Goal: Information Seeking & Learning: Learn about a topic

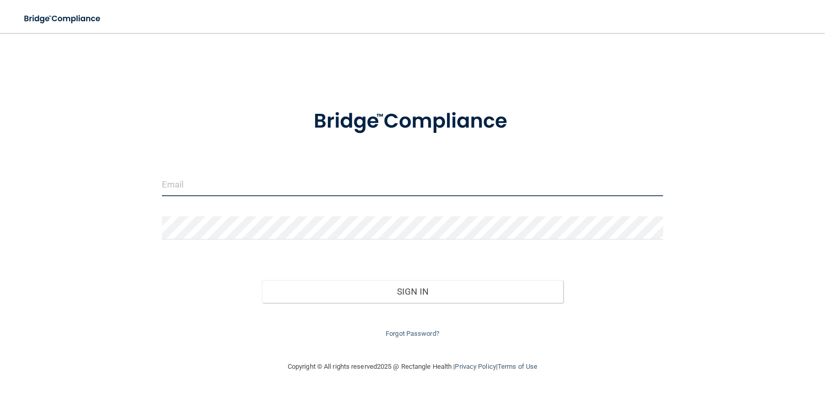
click at [264, 189] on input "email" at bounding box center [413, 184] width 502 height 23
type input "[EMAIL_ADDRESS][PERSON_NAME][DOMAIN_NAME]"
click at [402, 305] on div "Forgot Password?" at bounding box center [412, 321] width 517 height 37
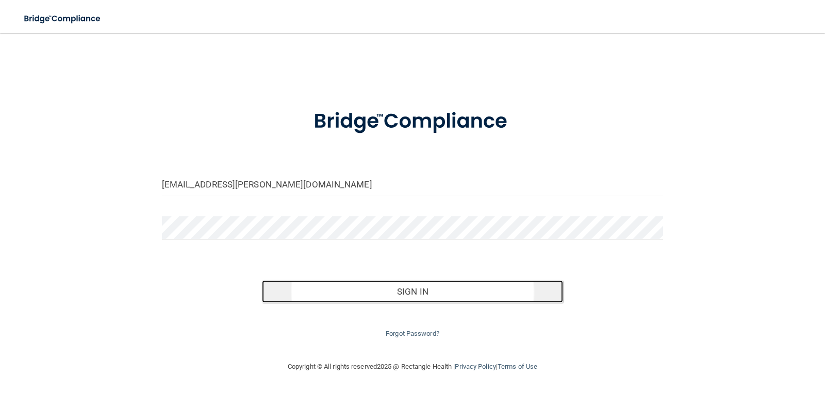
click at [402, 299] on button "Sign In" at bounding box center [412, 291] width 301 height 23
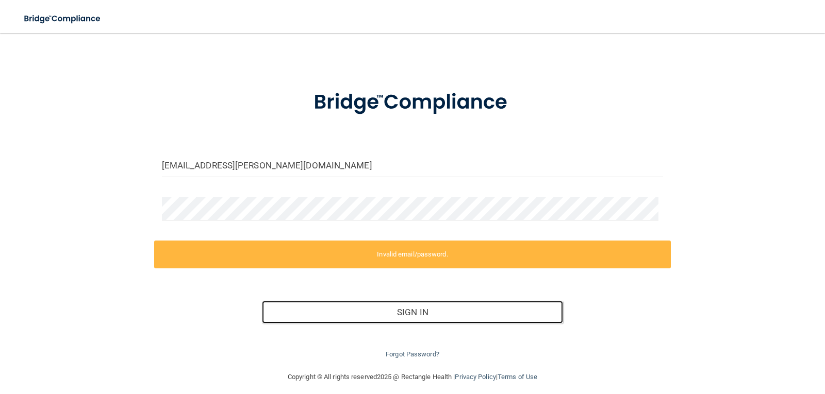
scroll to position [27, 0]
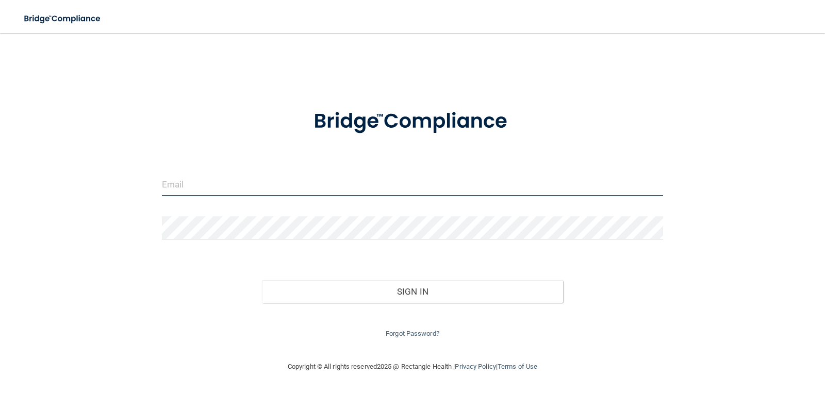
click at [309, 194] on input "email" at bounding box center [413, 184] width 502 height 23
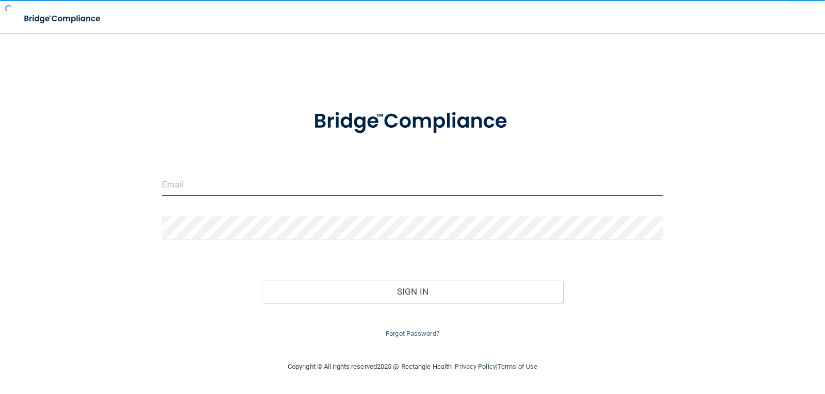
drag, startPoint x: 0, startPoint y: 0, endPoint x: 316, endPoint y: 194, distance: 370.6
click at [316, 194] on input "email" at bounding box center [413, 184] width 502 height 23
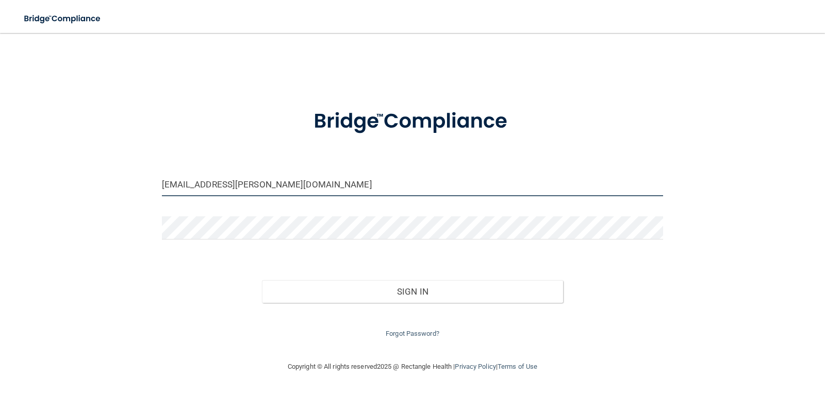
type input "[EMAIL_ADDRESS][PERSON_NAME][DOMAIN_NAME]"
click at [430, 335] on link "Forgot Password?" at bounding box center [413, 334] width 54 height 8
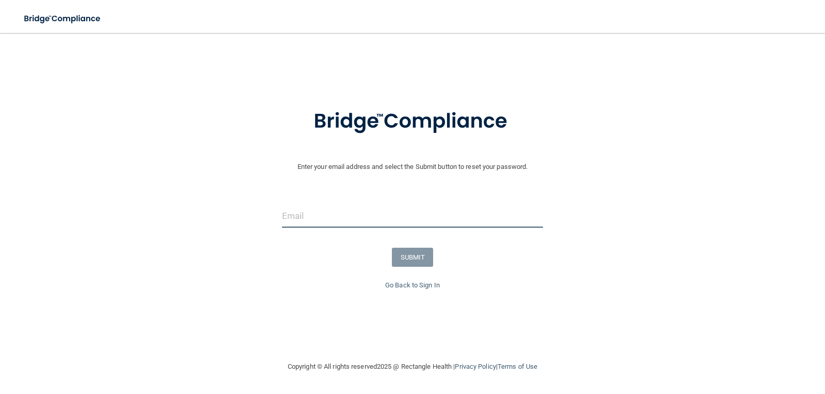
click at [379, 218] on input "email" at bounding box center [412, 216] width 261 height 23
type input "[EMAIL_ADDRESS][PERSON_NAME][DOMAIN_NAME]"
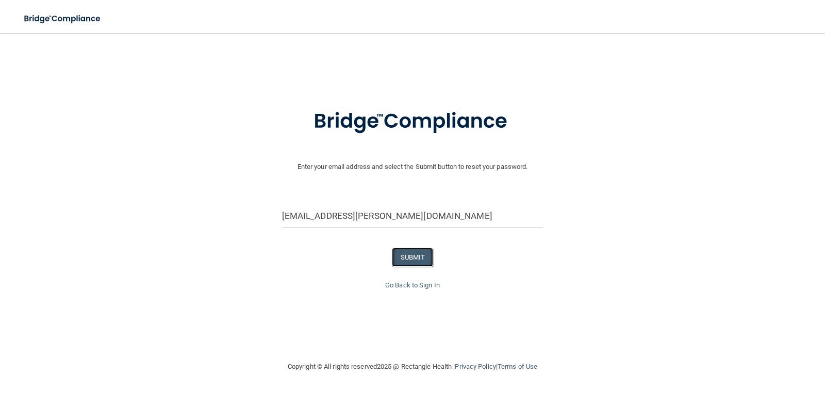
click at [427, 253] on button "SUBMIT" at bounding box center [413, 257] width 42 height 19
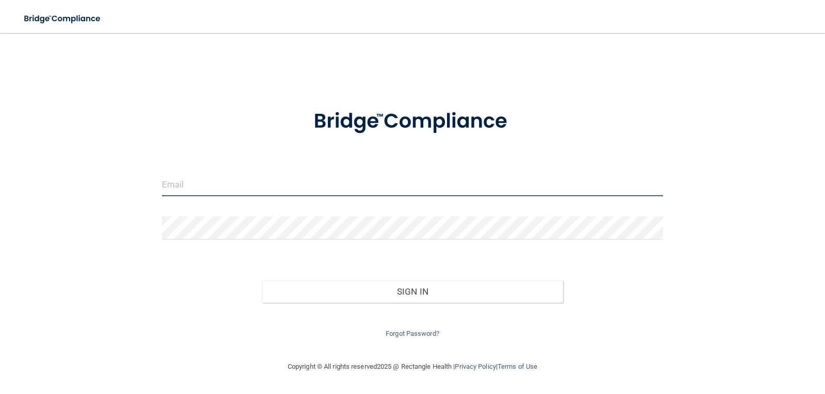
click at [214, 181] on input "email" at bounding box center [413, 184] width 502 height 23
type input "[EMAIL_ADDRESS][PERSON_NAME][DOMAIN_NAME]"
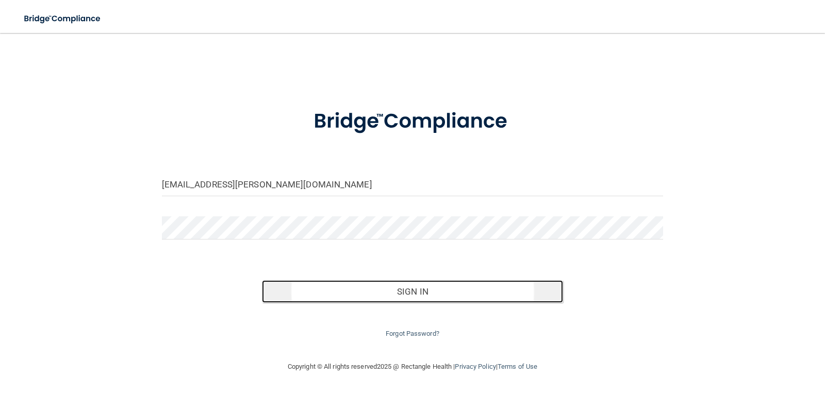
click at [339, 286] on button "Sign In" at bounding box center [412, 291] width 301 height 23
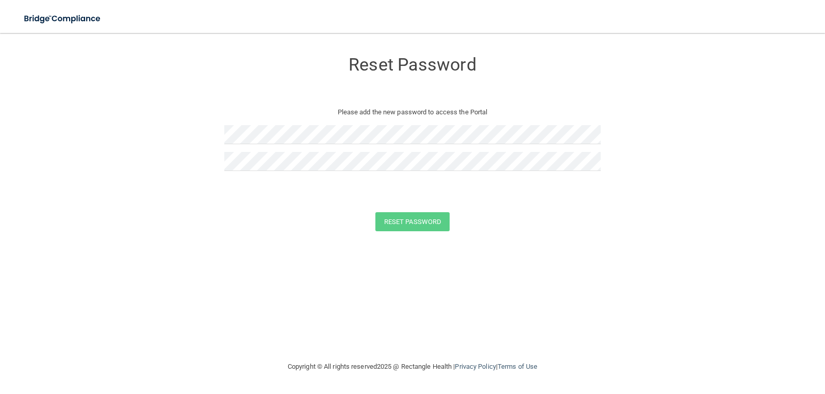
click at [624, 207] on form "Reset Password Please add the new password to access the Portal Reset Password …" at bounding box center [413, 143] width 784 height 201
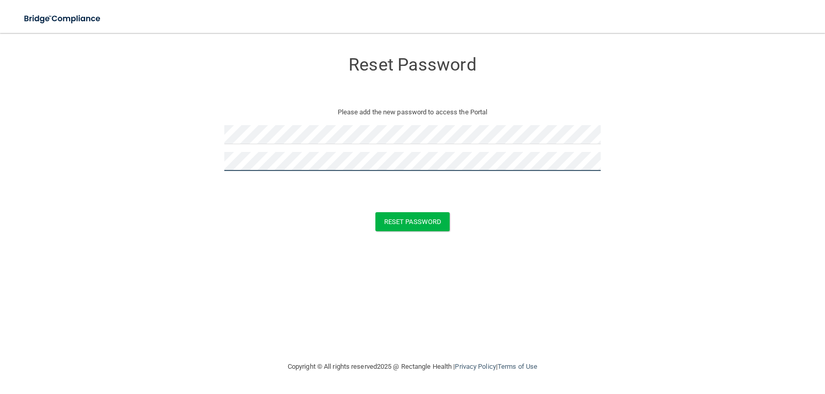
click at [375, 212] on button "Reset Password" at bounding box center [412, 221] width 74 height 19
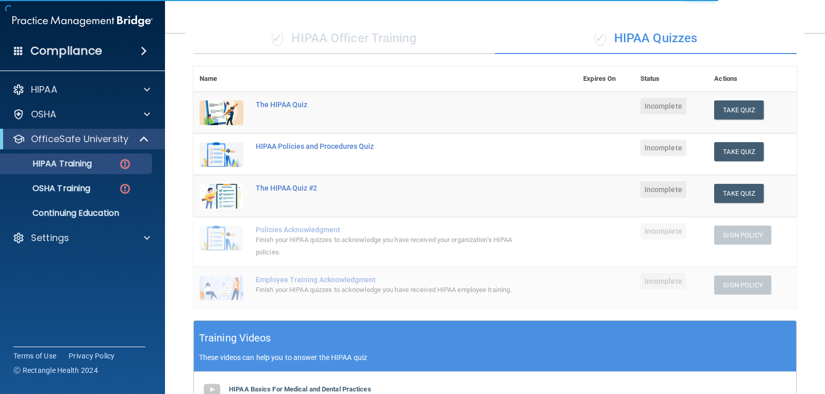
scroll to position [103, 0]
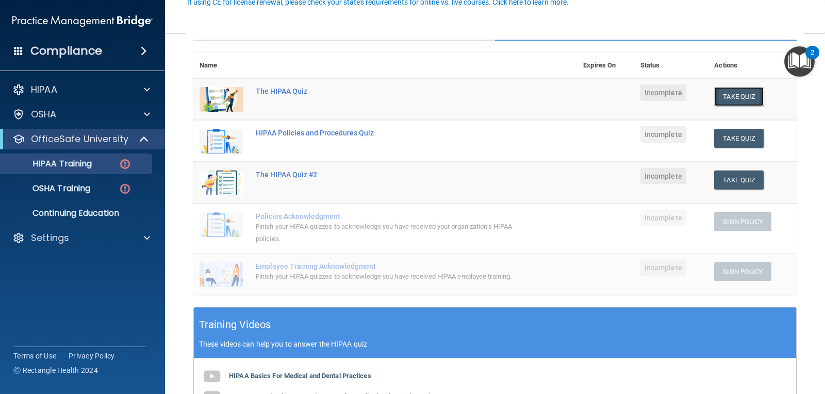
click at [714, 91] on button "Take Quiz" at bounding box center [738, 96] width 49 height 19
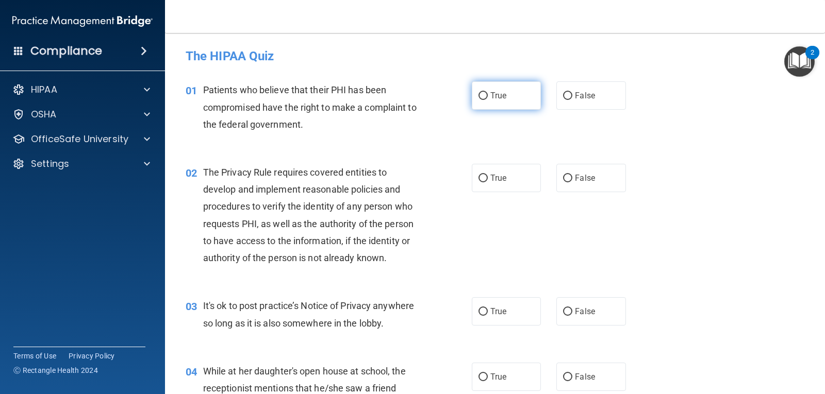
click at [506, 104] on label "True" at bounding box center [506, 95] width 69 height 28
click at [488, 100] on input "True" at bounding box center [482, 96] width 9 height 8
radio input "true"
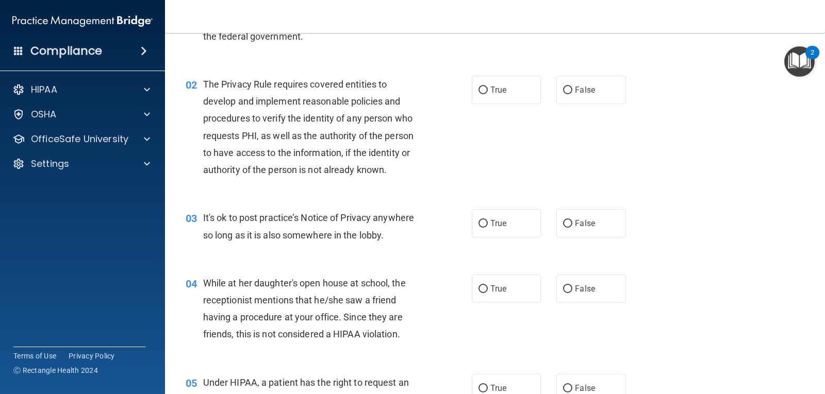
scroll to position [103, 0]
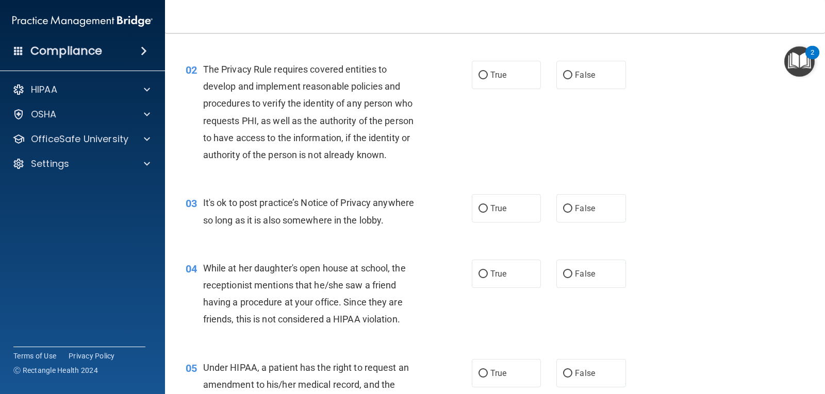
click at [615, 113] on div "02 The Privacy Rule requires covered entities to develop and implement reasonab…" at bounding box center [495, 115] width 634 height 134
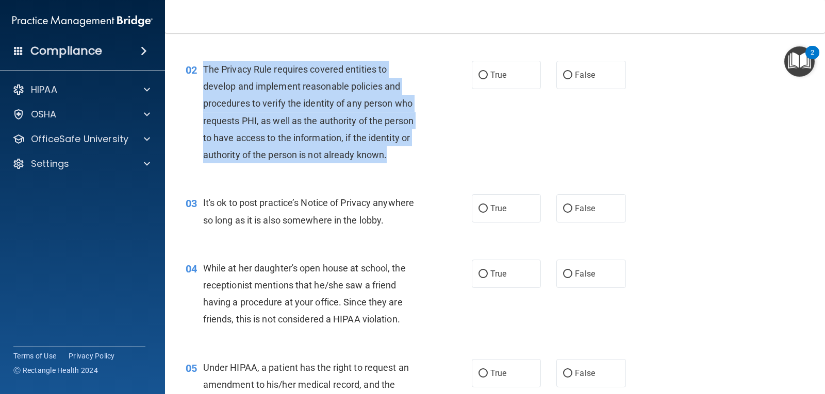
drag, startPoint x: 420, startPoint y: 155, endPoint x: 199, endPoint y: 64, distance: 238.6
click at [199, 64] on div "02 The Privacy Rule requires covered entities to develop and implement reasonab…" at bounding box center [328, 115] width 317 height 108
copy div "The Privacy Rule requires covered entities to develop and implement reasonable …"
click at [447, 168] on div "02 The Privacy Rule requires covered entities to develop and implement reasonab…" at bounding box center [328, 115] width 317 height 108
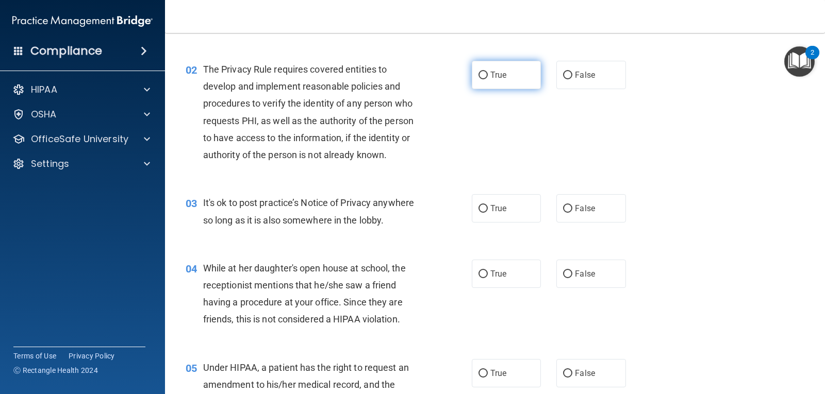
click at [472, 71] on label "True" at bounding box center [506, 75] width 69 height 28
click at [478, 72] on input "True" at bounding box center [482, 76] width 9 height 8
radio input "true"
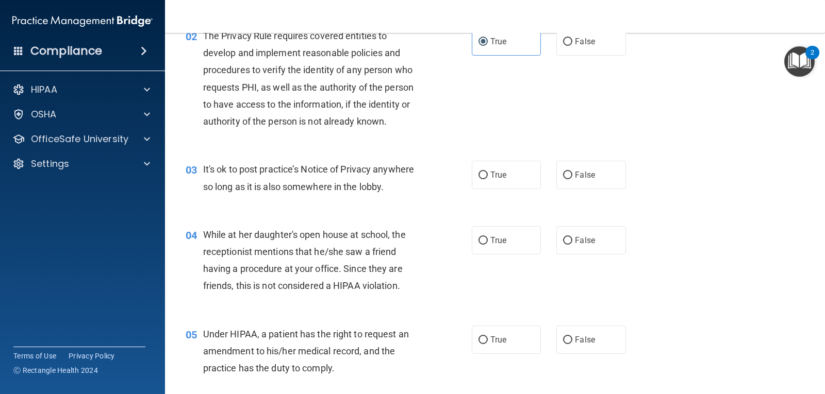
scroll to position [155, 0]
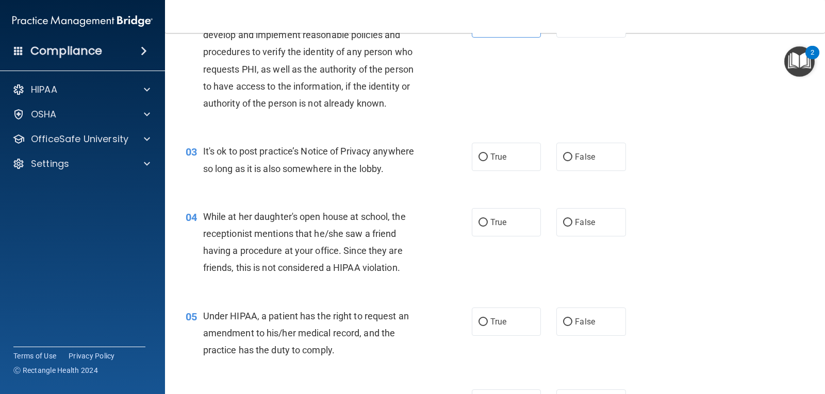
click at [443, 119] on div "02 The Privacy Rule requires covered entities to develop and implement reasonab…" at bounding box center [495, 63] width 634 height 134
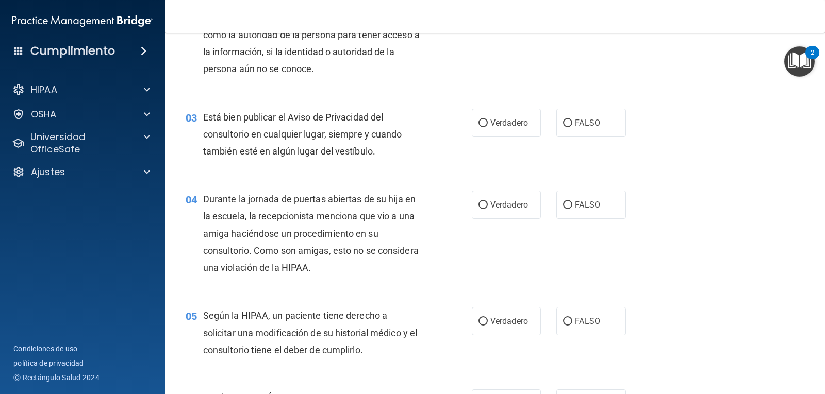
click at [531, 45] on div "02 La Regla de Privacidad requiere que las entidades cubiertas desarrollen e im…" at bounding box center [495, 20] width 634 height 151
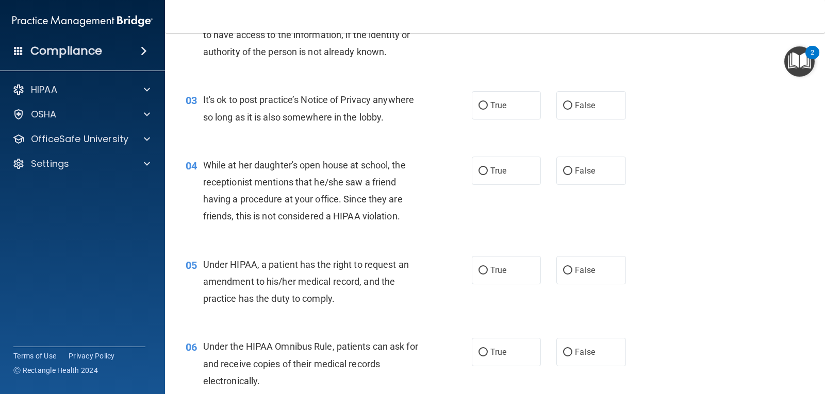
click at [459, 55] on div "02 The Privacy Rule requires covered entities to develop and implement reasonab…" at bounding box center [328, 12] width 317 height 108
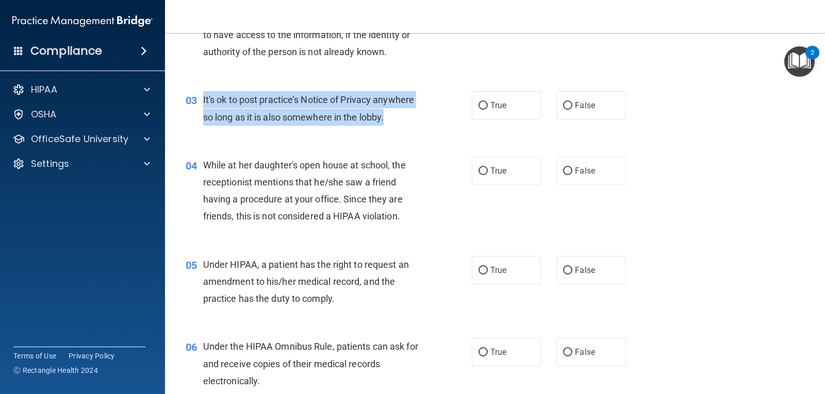
drag, startPoint x: 196, startPoint y: 93, endPoint x: 387, endPoint y: 120, distance: 192.1
click at [387, 120] on div "03 It's ok to post practice’s Notice of Privacy anywhere so long as it is also …" at bounding box center [328, 110] width 317 height 39
copy div "It's ok to post practice’s Notice of Privacy anywhere so long as it is also som…"
click at [563, 109] on input "False" at bounding box center [567, 106] width 9 height 8
radio input "true"
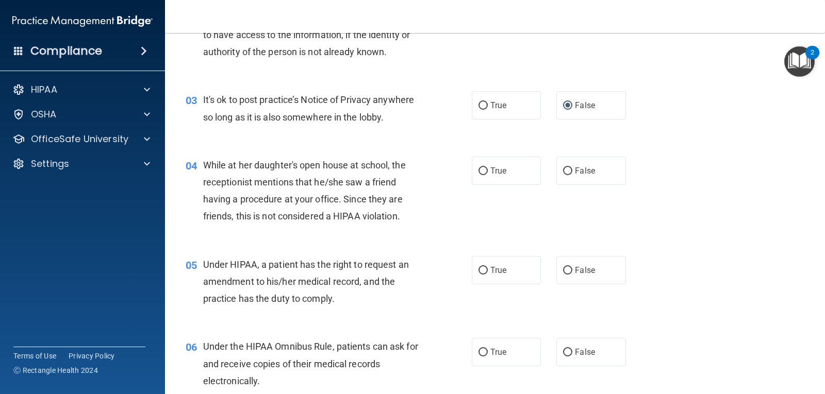
click at [523, 74] on div "02 The Privacy Rule requires covered entities to develop and implement reasonab…" at bounding box center [495, 12] width 634 height 134
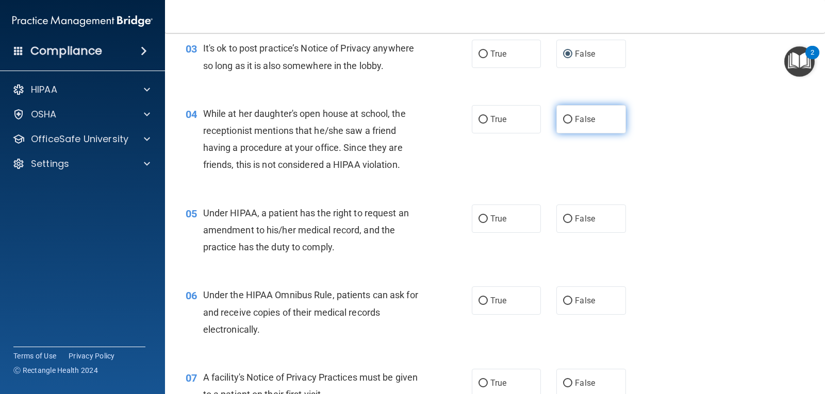
click at [584, 117] on span "False" at bounding box center [585, 119] width 20 height 10
click at [572, 117] on input "False" at bounding box center [567, 120] width 9 height 8
radio input "true"
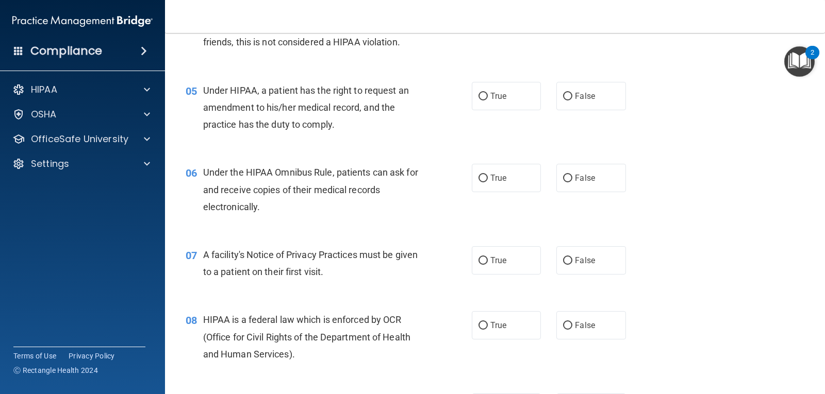
scroll to position [412, 0]
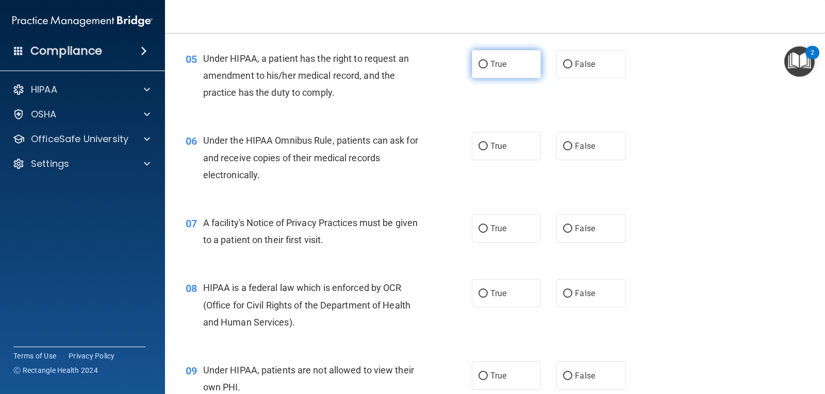
click at [478, 62] on input "True" at bounding box center [482, 65] width 9 height 8
radio input "true"
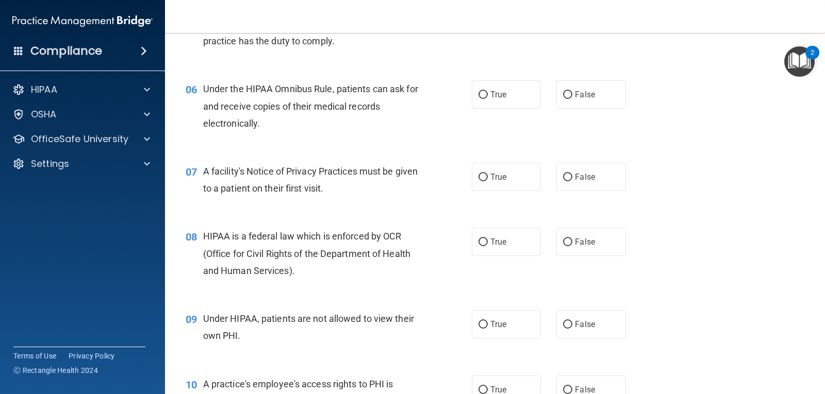
click at [322, 145] on div "06 Under the HIPAA Omnibus Rule, patients can ask for and receive copies of the…" at bounding box center [495, 109] width 634 height 82
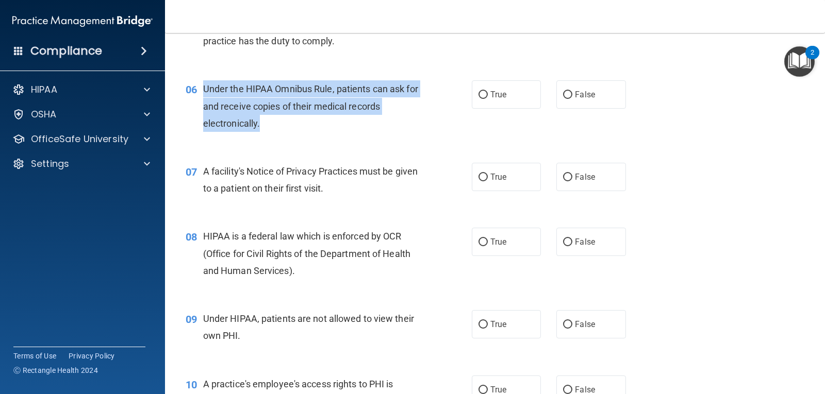
drag, startPoint x: 282, startPoint y: 126, endPoint x: 195, endPoint y: 84, distance: 97.1
click at [195, 84] on div "06 Under the HIPAA Omnibus Rule, patients can ask for and receive copies of the…" at bounding box center [328, 108] width 317 height 57
copy div "Under the HIPAA Omnibus Rule, patients can ask for and receive copies of their …"
click at [462, 119] on div "06 Under the HIPAA Omnibus Rule, patients can ask for and receive copies of the…" at bounding box center [328, 108] width 317 height 57
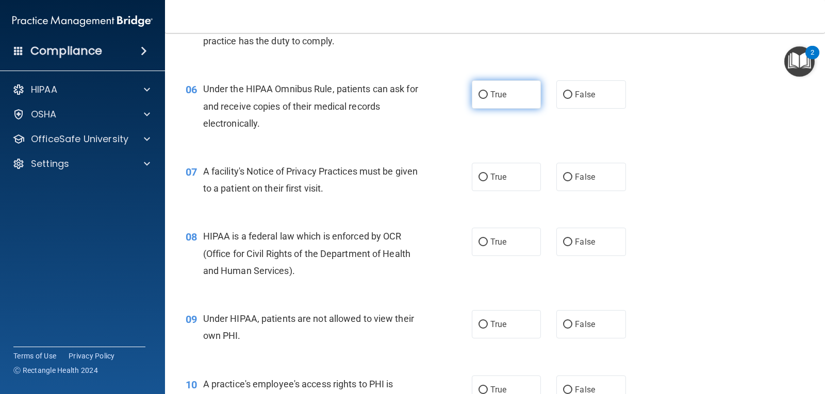
click at [478, 93] on input "True" at bounding box center [482, 95] width 9 height 8
radio input "true"
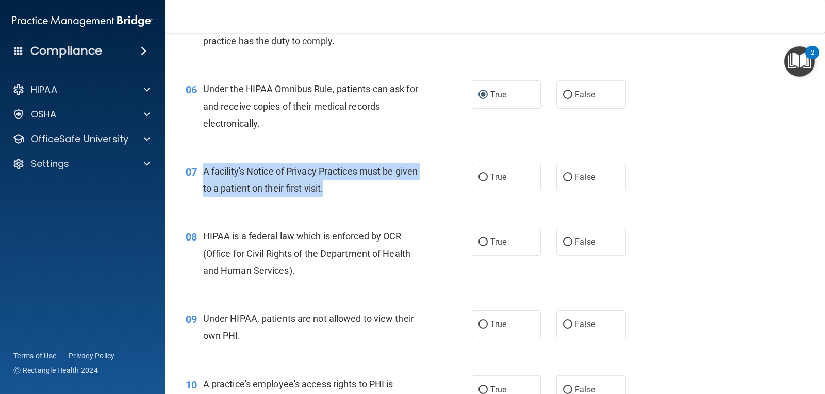
drag, startPoint x: 370, startPoint y: 194, endPoint x: 204, endPoint y: 174, distance: 167.2
click at [204, 174] on div "A facility's Notice of Privacy Practices must be given to a patient on their fi…" at bounding box center [316, 180] width 226 height 34
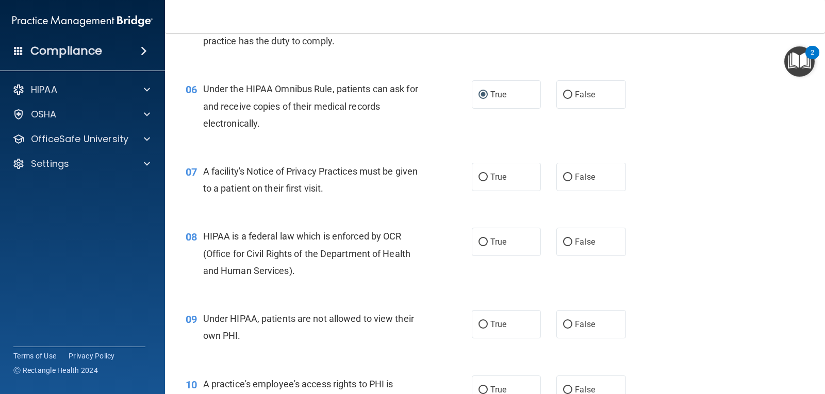
click at [351, 203] on div "07 A facility's Notice of Privacy Practices must be given to a patient on their…" at bounding box center [495, 182] width 634 height 65
click at [485, 180] on label "True" at bounding box center [506, 177] width 69 height 28
click at [485, 180] on input "True" at bounding box center [482, 178] width 9 height 8
radio input "true"
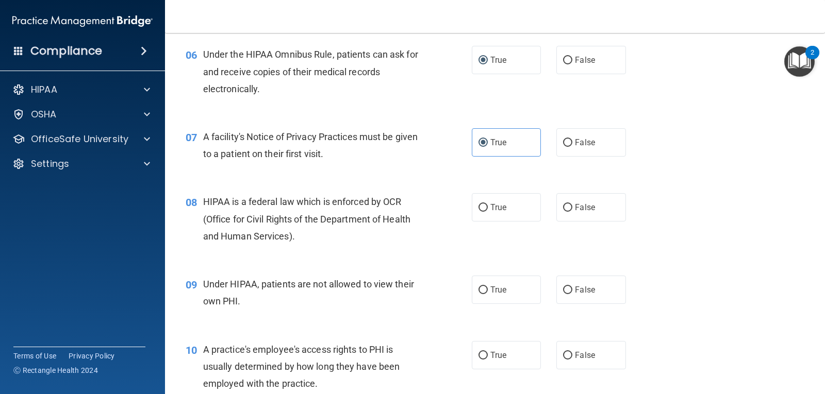
scroll to position [567, 0]
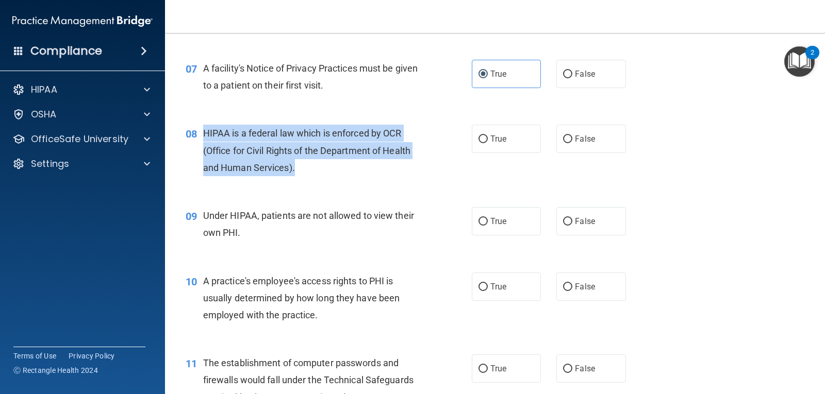
drag, startPoint x: 331, startPoint y: 169, endPoint x: 197, endPoint y: 128, distance: 139.9
click at [197, 128] on div "08 HIPAA is a federal law which is enforced by OCR (Office for Civil Rights of …" at bounding box center [328, 153] width 317 height 57
click at [321, 161] on div "HIPAA is a federal law which is enforced by OCR (Office for Civil Rights of the…" at bounding box center [316, 151] width 226 height 52
click at [331, 174] on div "HIPAA is a federal law which is enforced by OCR (Office for Civil Rights of the…" at bounding box center [316, 151] width 226 height 52
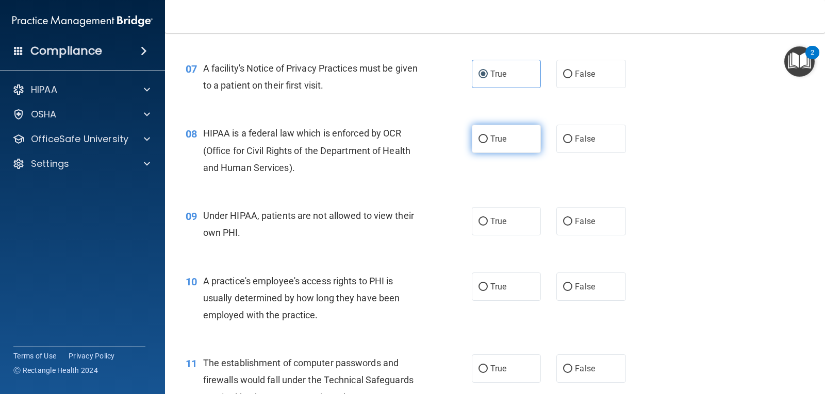
click at [487, 134] on label "True" at bounding box center [506, 139] width 69 height 28
click at [487, 136] on input "True" at bounding box center [482, 140] width 9 height 8
radio input "true"
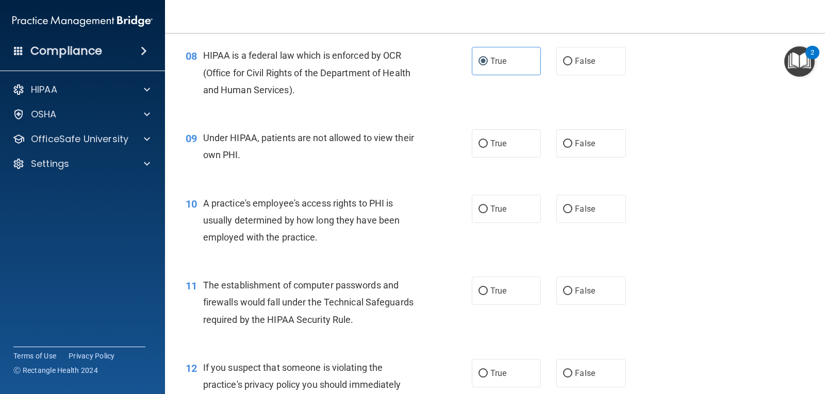
scroll to position [670, 0]
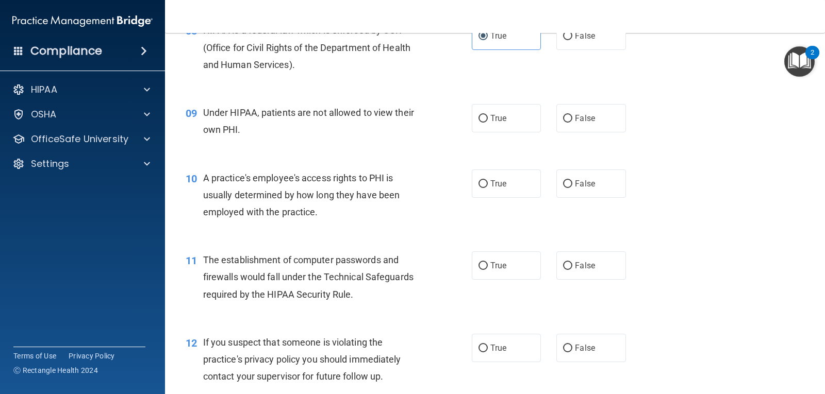
click at [636, 169] on div "10 A practice's employee's access rights to PHI is usually determined by how lo…" at bounding box center [495, 198] width 634 height 82
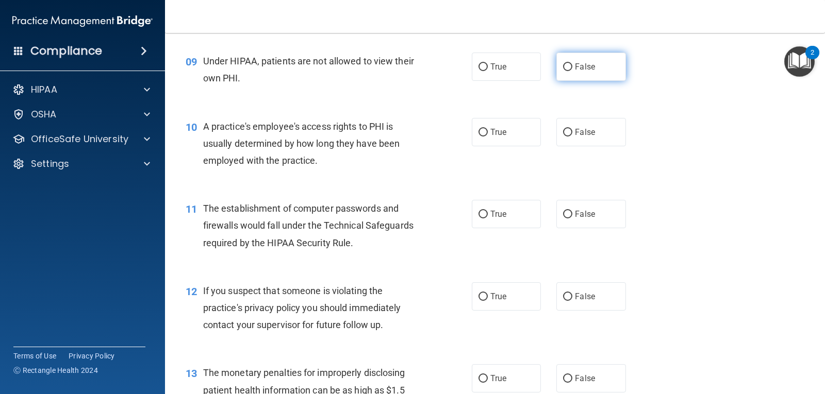
click at [576, 70] on span "False" at bounding box center [585, 67] width 20 height 10
click at [572, 70] on input "False" at bounding box center [567, 67] width 9 height 8
radio input "true"
click at [552, 88] on div "09 Under HIPAA, patients are not allowed to view their own PHI. True False" at bounding box center [495, 72] width 634 height 65
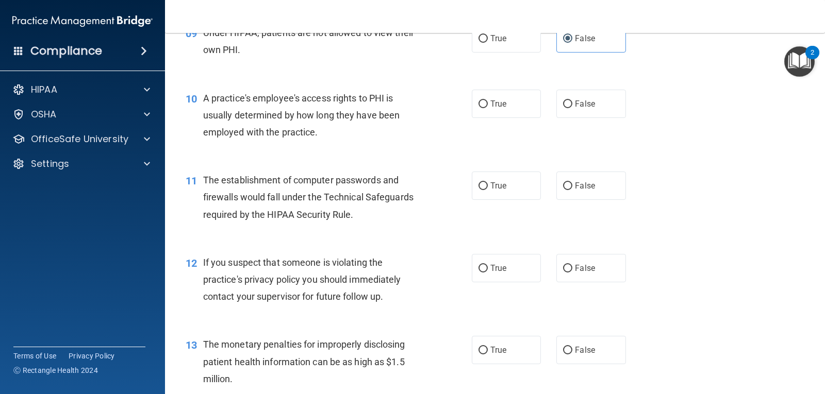
scroll to position [773, 0]
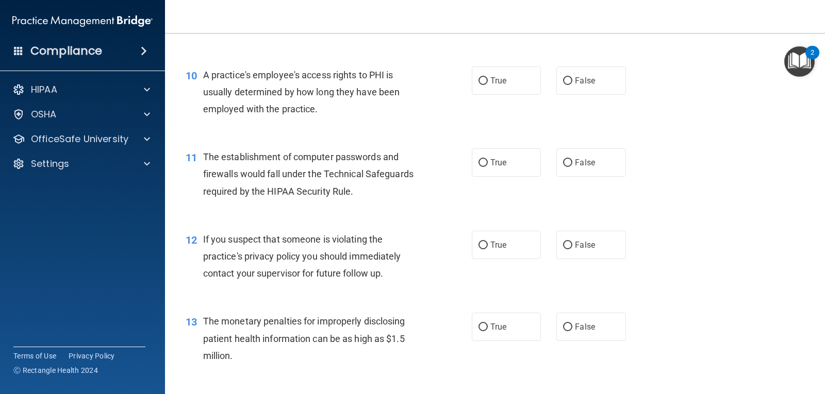
click at [371, 116] on div "A practice's employee's access rights to PHI is usually determined by how long …" at bounding box center [316, 93] width 226 height 52
click at [510, 91] on label "True" at bounding box center [506, 81] width 69 height 28
click at [488, 85] on input "True" at bounding box center [482, 81] width 9 height 8
radio input "true"
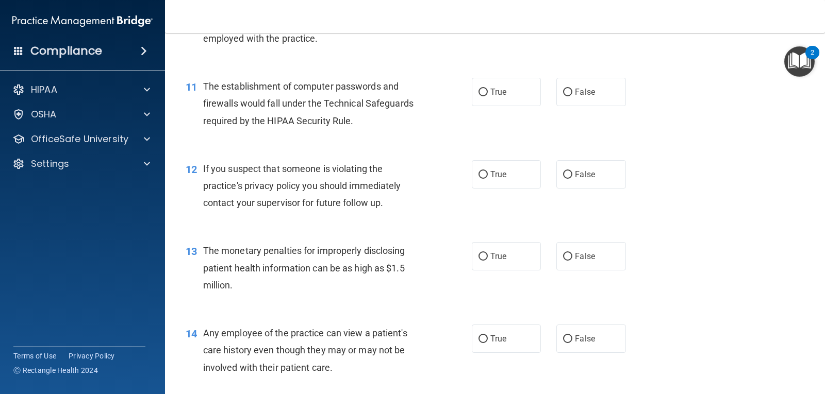
scroll to position [895, 0]
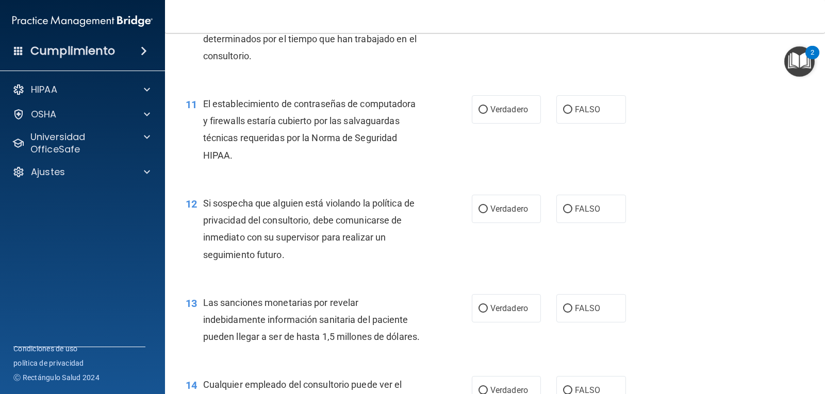
click at [692, 67] on div "10 Los derechos de acceso de los empleados de un consultorio a la PHI generalme…" at bounding box center [495, 33] width 634 height 100
click at [482, 107] on input "Verdadero" at bounding box center [482, 110] width 9 height 8
radio input "true"
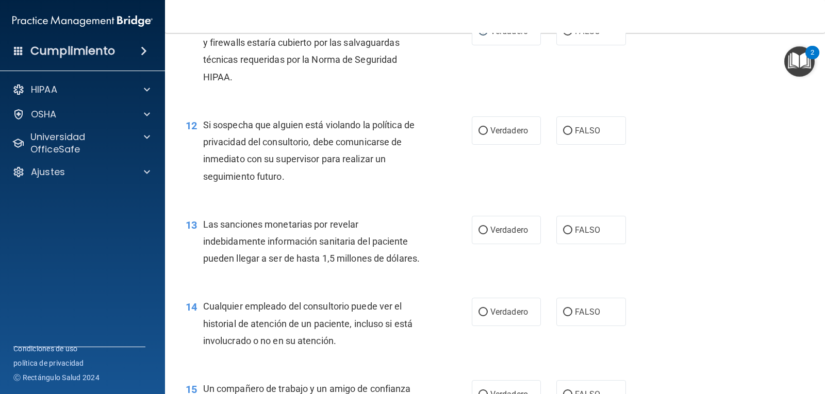
scroll to position [998, 0]
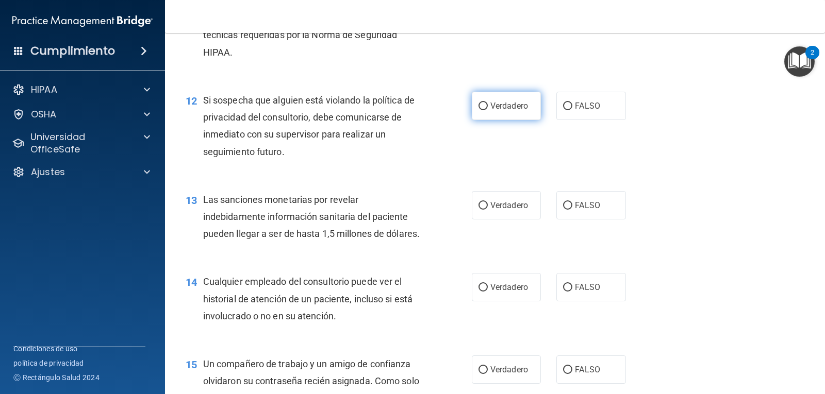
click at [508, 108] on font "Verdadero" at bounding box center [509, 106] width 38 height 10
click at [488, 108] on input "Verdadero" at bounding box center [482, 107] width 9 height 8
radio input "true"
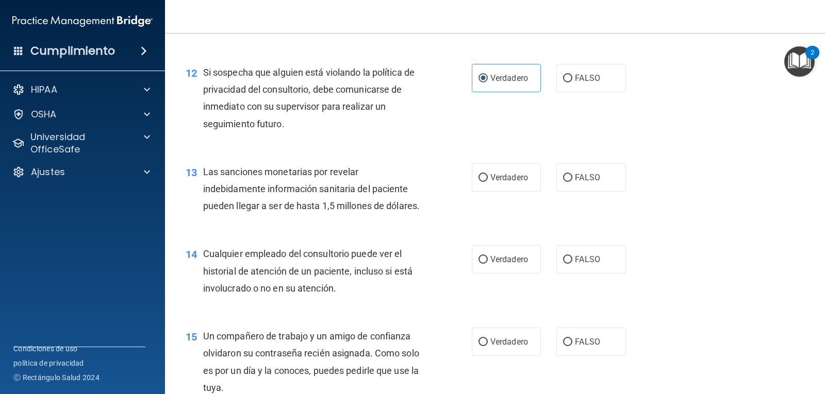
scroll to position [1101, 0]
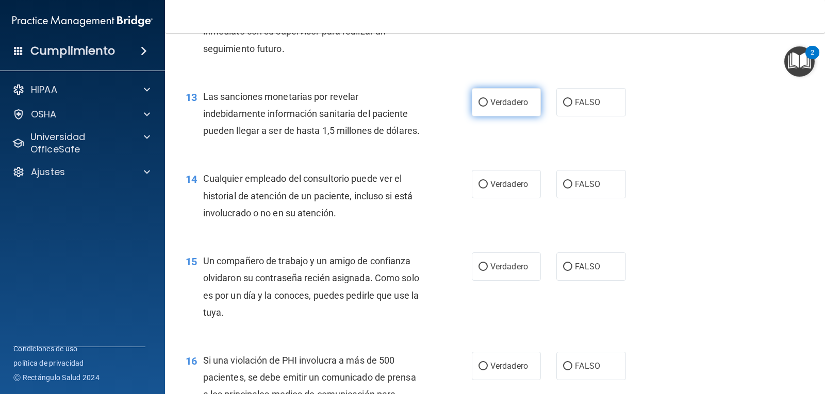
click at [500, 103] on font "Verdadero" at bounding box center [509, 102] width 38 height 10
click at [488, 103] on input "Verdadero" at bounding box center [482, 103] width 9 height 8
radio input "true"
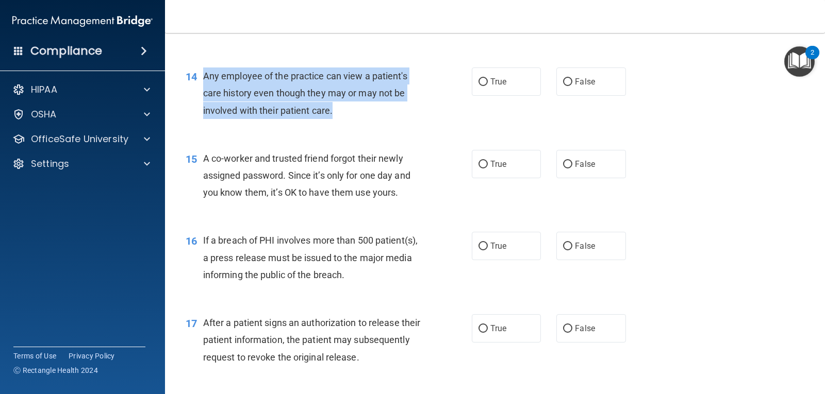
drag, startPoint x: 341, startPoint y: 108, endPoint x: 204, endPoint y: 76, distance: 140.9
click at [204, 76] on div "Any employee of the practice can view a patient's care history even though they…" at bounding box center [316, 94] width 226 height 52
copy span "Any employee of the practice can view a patient's care history even though they…"
click at [261, 68] on div "Any employee of the practice can view a patient's care history even though they…" at bounding box center [316, 94] width 226 height 52
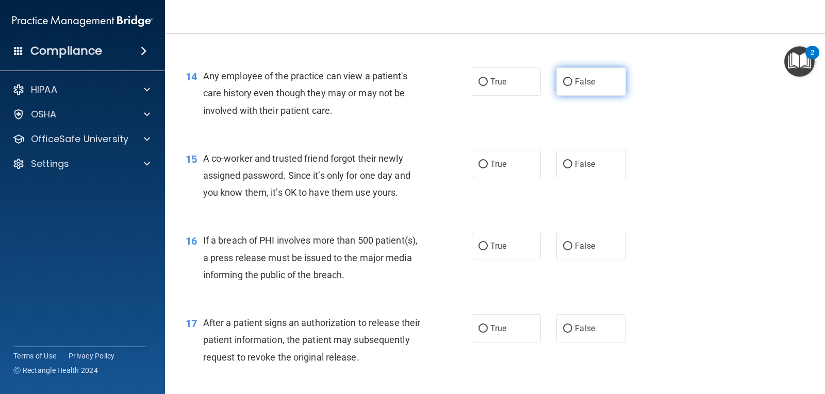
click at [575, 81] on span "False" at bounding box center [585, 82] width 20 height 10
click at [571, 81] on input "False" at bounding box center [567, 82] width 9 height 8
radio input "true"
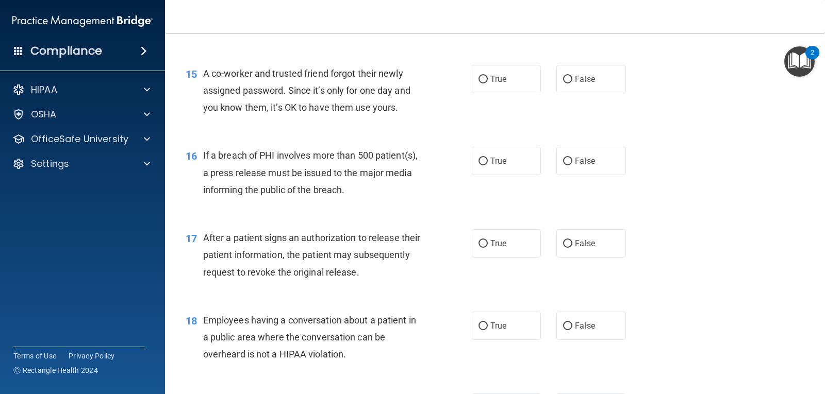
scroll to position [1204, 0]
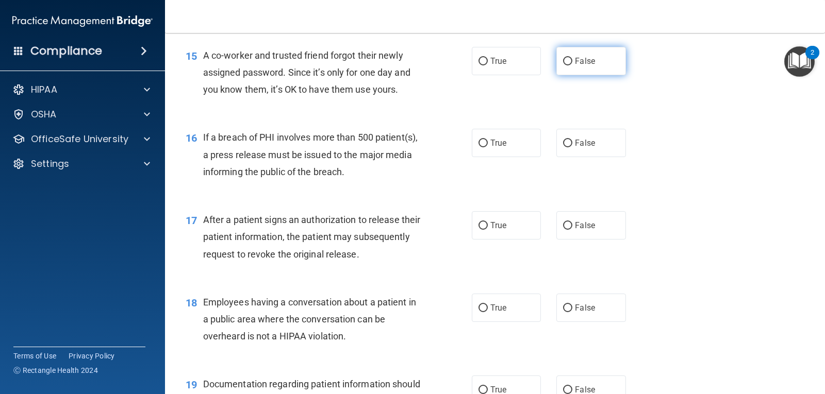
click at [592, 53] on label "False" at bounding box center [590, 61] width 69 height 28
click at [572, 58] on input "False" at bounding box center [567, 62] width 9 height 8
radio input "true"
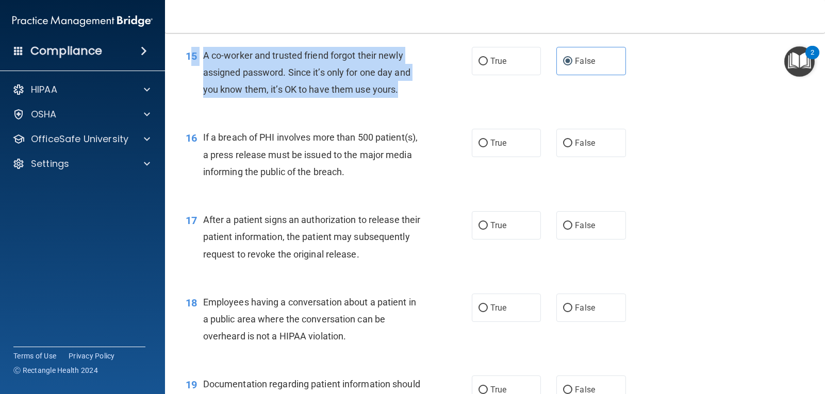
drag, startPoint x: 397, startPoint y: 90, endPoint x: 193, endPoint y: 68, distance: 205.4
click at [193, 68] on div "15 A co-worker and trusted friend forgot their newly assigned password. Since i…" at bounding box center [328, 75] width 317 height 57
click at [209, 58] on span "A co-worker and trusted friend forgot their newly assigned password. Since it’s…" at bounding box center [306, 72] width 207 height 45
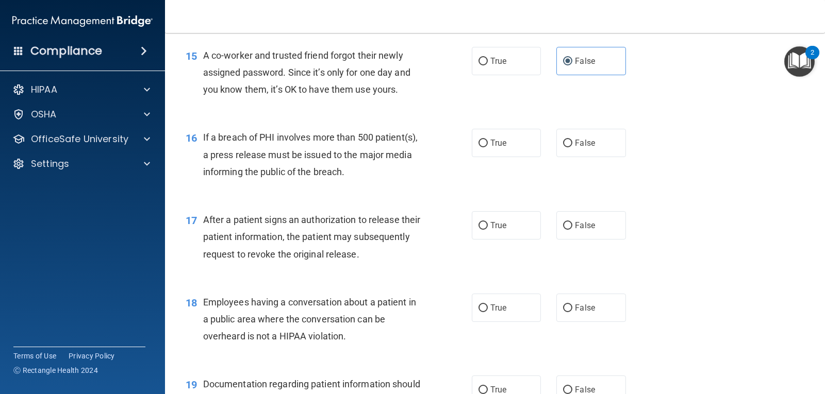
drag, startPoint x: 196, startPoint y: 52, endPoint x: 203, endPoint y: 56, distance: 8.6
click at [203, 56] on div "15 A co-worker and trusted friend forgot their newly assigned password. Since i…" at bounding box center [328, 75] width 317 height 57
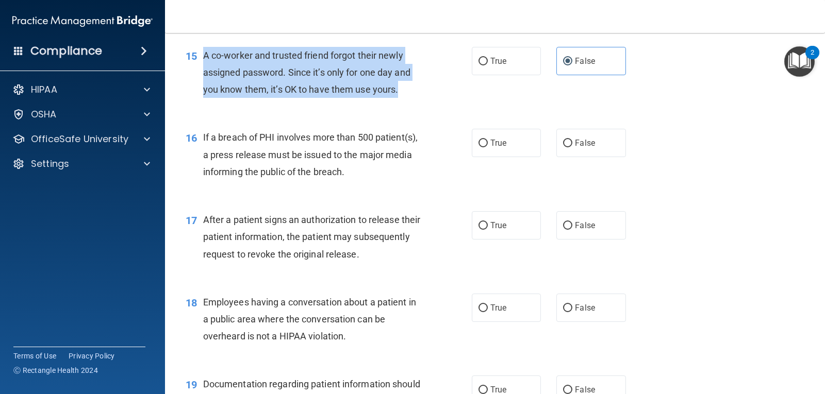
drag, startPoint x: 401, startPoint y: 92, endPoint x: 198, endPoint y: 63, distance: 204.1
click at [198, 63] on div "15 A co-worker and trusted friend forgot their newly assigned password. Since i…" at bounding box center [328, 75] width 317 height 57
copy div "A co-worker and trusted friend forgot their newly assigned password. Since it’s…"
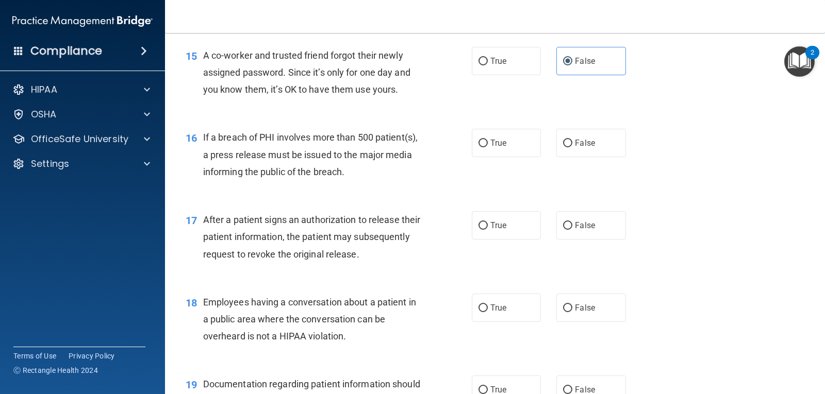
click at [457, 22] on nav "Toggle navigation Sara Jimenez amadez.sara@gmail.com Manage My Enterprise Amade…" at bounding box center [495, 16] width 660 height 33
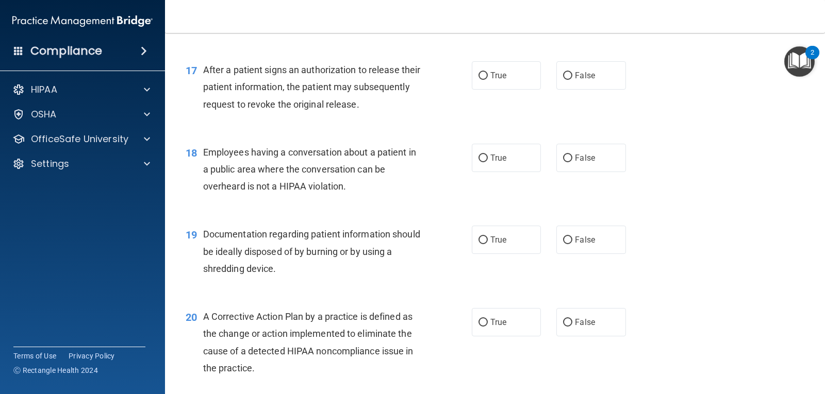
scroll to position [1359, 0]
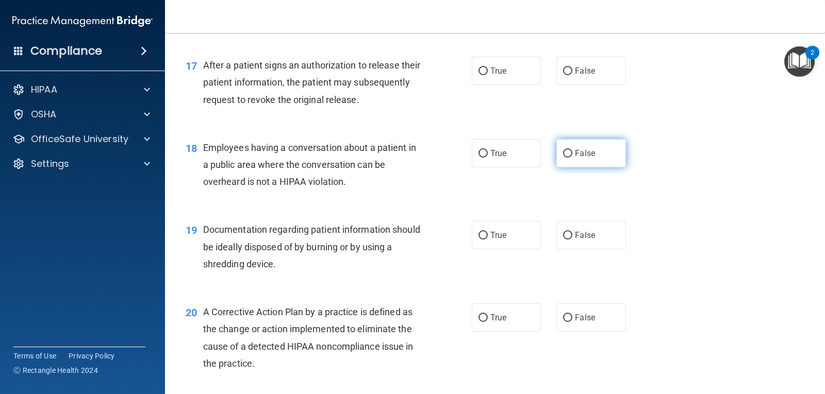
click at [572, 146] on label "False" at bounding box center [590, 153] width 69 height 28
click at [572, 150] on input "False" at bounding box center [567, 154] width 9 height 8
radio input "true"
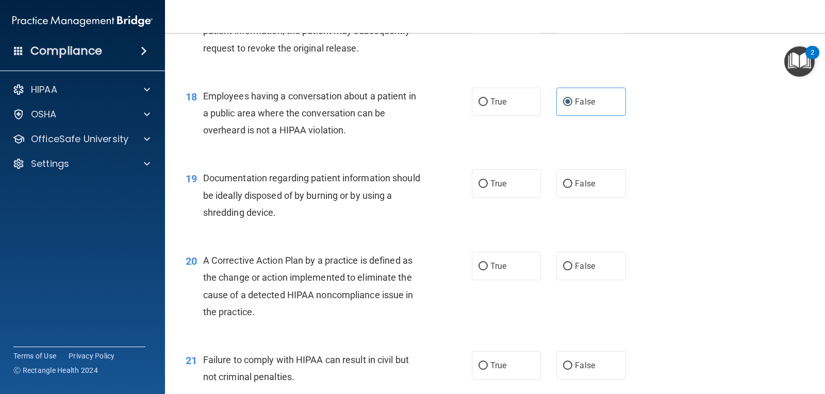
scroll to position [1462, 0]
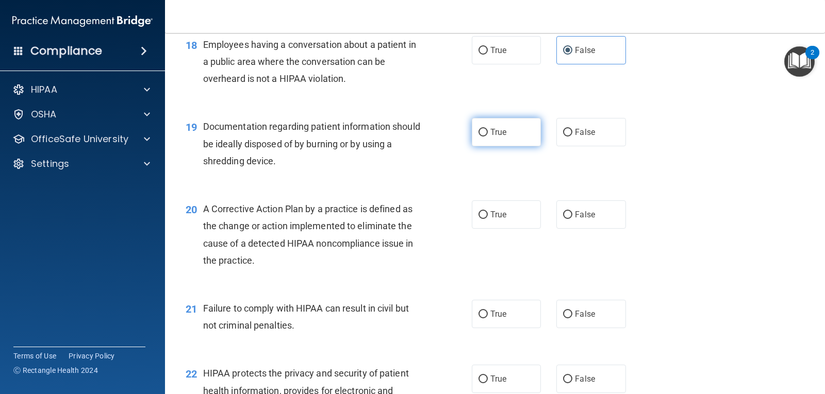
click at [494, 135] on span "True" at bounding box center [498, 132] width 16 height 10
click at [488, 135] on input "True" at bounding box center [482, 133] width 9 height 8
radio input "true"
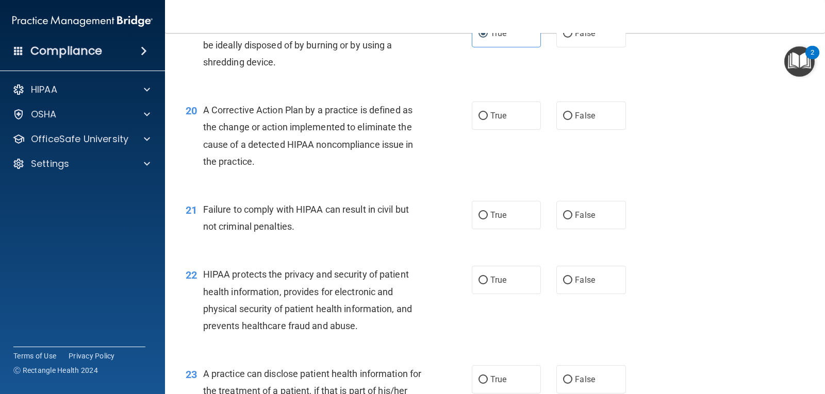
scroll to position [1565, 0]
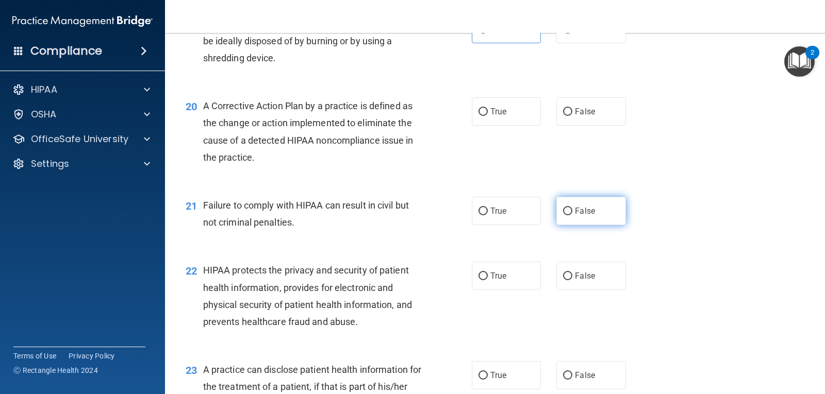
click at [599, 212] on label "False" at bounding box center [590, 211] width 69 height 28
click at [572, 212] on input "False" at bounding box center [567, 212] width 9 height 8
radio input "true"
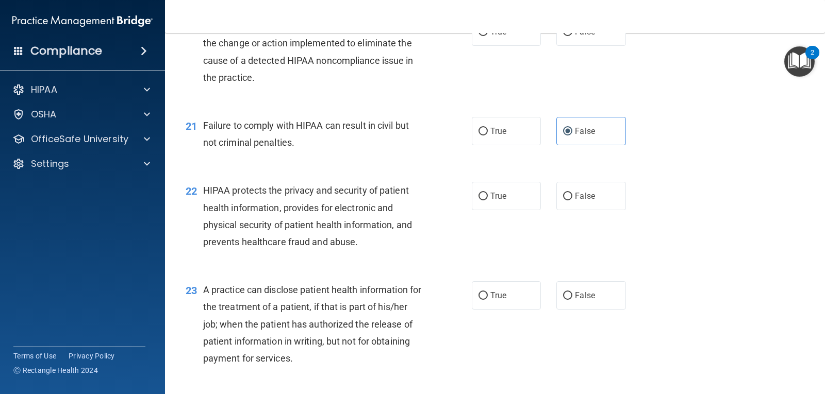
scroll to position [1668, 0]
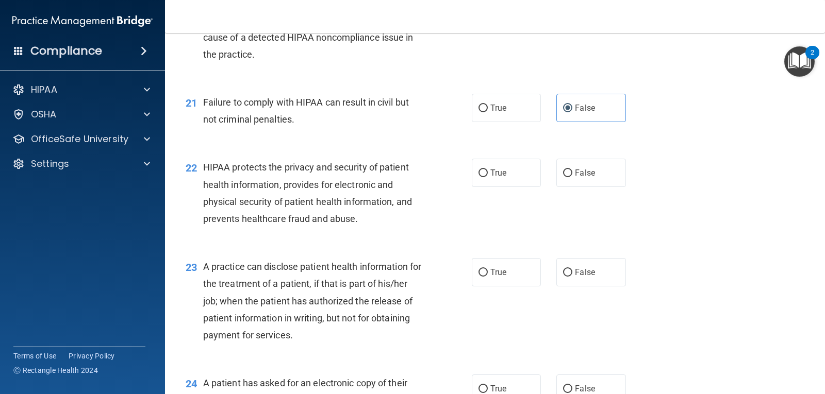
click at [407, 134] on div "21 Failure to comply with HIPAA can result in civil but not criminal penalties.…" at bounding box center [495, 113] width 634 height 65
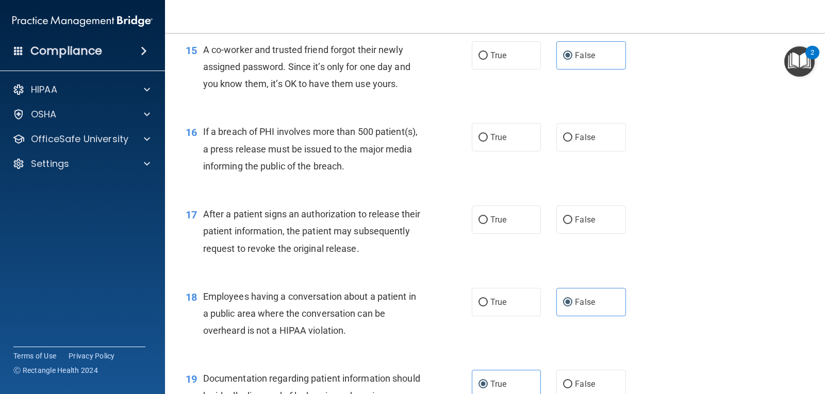
scroll to position [1153, 0]
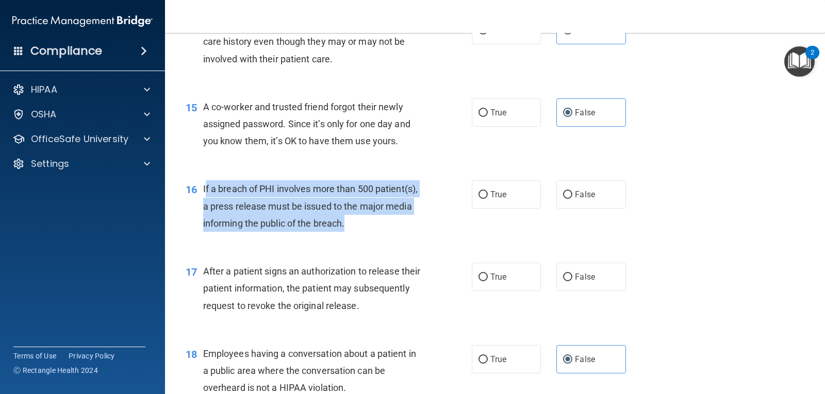
drag, startPoint x: 205, startPoint y: 182, endPoint x: 403, endPoint y: 226, distance: 202.8
click at [403, 226] on div "If a breach of PHI involves more than 500 patient(s), a press release must be i…" at bounding box center [316, 206] width 226 height 52
copy span "f a breach of PHI involves more than 500 patient(s), a press release must be is…"
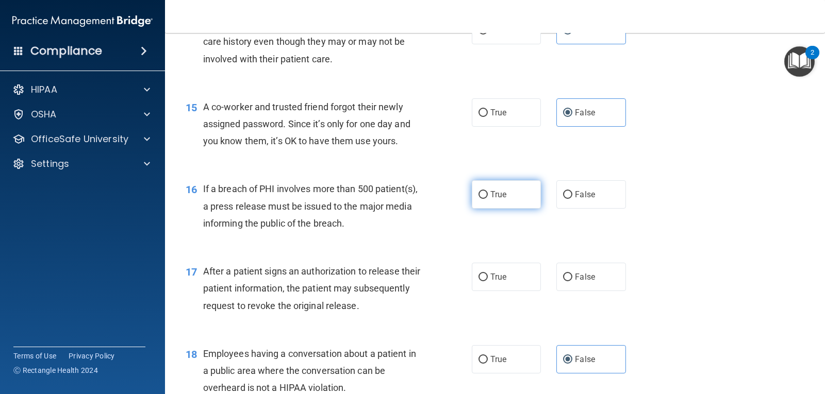
click at [526, 189] on label "True" at bounding box center [506, 194] width 69 height 28
click at [488, 191] on input "True" at bounding box center [482, 195] width 9 height 8
radio input "true"
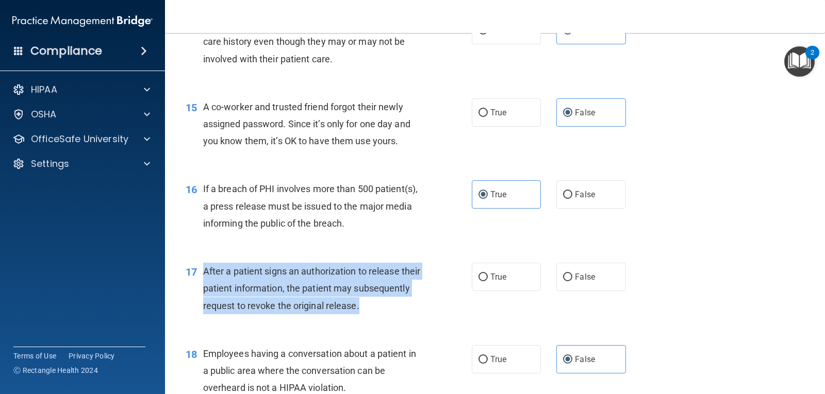
drag, startPoint x: 201, startPoint y: 269, endPoint x: 421, endPoint y: 313, distance: 224.6
click at [421, 313] on div "17 After a patient signs an authorization to release their patient information,…" at bounding box center [328, 291] width 317 height 57
copy div "After a patient signs an authorization to release their patient information, th…"
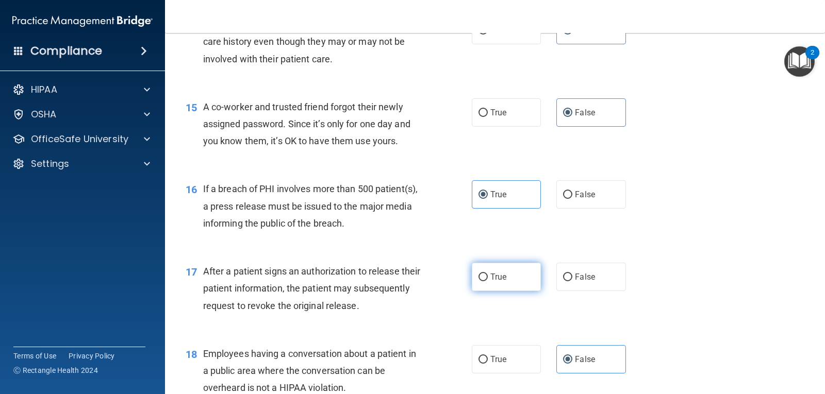
click at [519, 279] on label "True" at bounding box center [506, 277] width 69 height 28
click at [488, 279] on input "True" at bounding box center [482, 278] width 9 height 8
radio input "true"
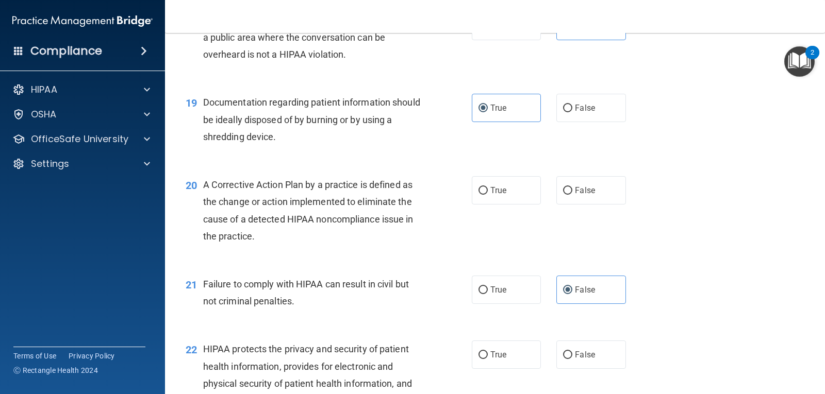
scroll to position [1514, 0]
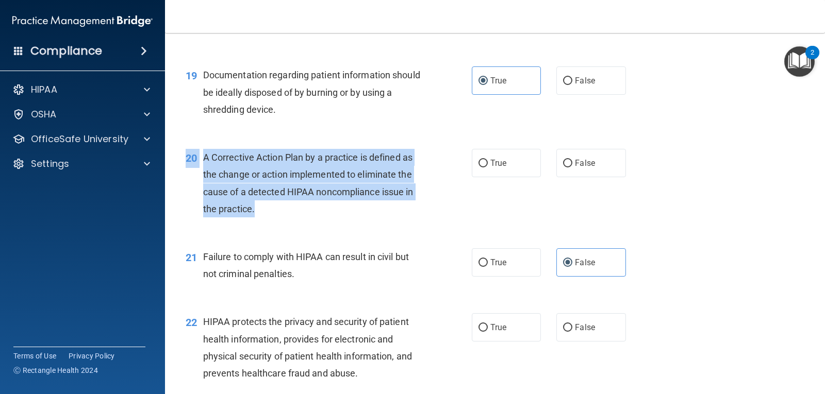
drag, startPoint x: 313, startPoint y: 202, endPoint x: 216, endPoint y: 147, distance: 112.4
click at [216, 147] on div "20 A Corrective Action Plan by a practice is defined as the change or action im…" at bounding box center [495, 186] width 634 height 100
click at [259, 211] on div "A Corrective Action Plan by a practice is defined as the change or action imple…" at bounding box center [316, 183] width 226 height 69
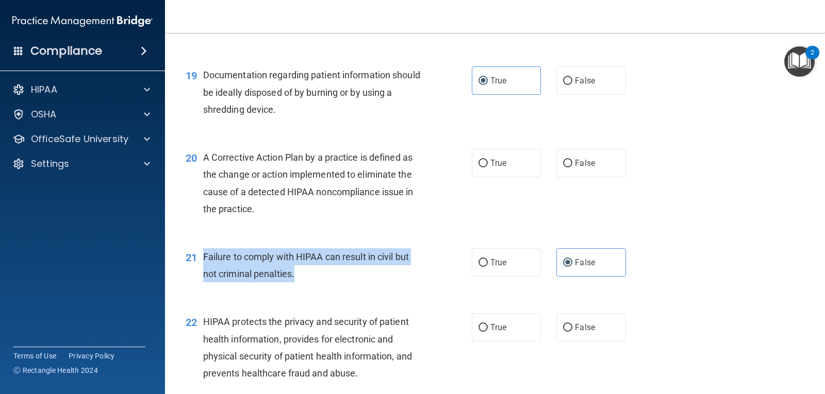
drag, startPoint x: 295, startPoint y: 276, endPoint x: 202, endPoint y: 250, distance: 97.3
click at [202, 250] on div "21 Failure to comply with HIPAA can result in civil but not criminal penalties." at bounding box center [328, 267] width 317 height 39
copy div "Failure to comply with HIPAA can result in civil but not criminal penalties."
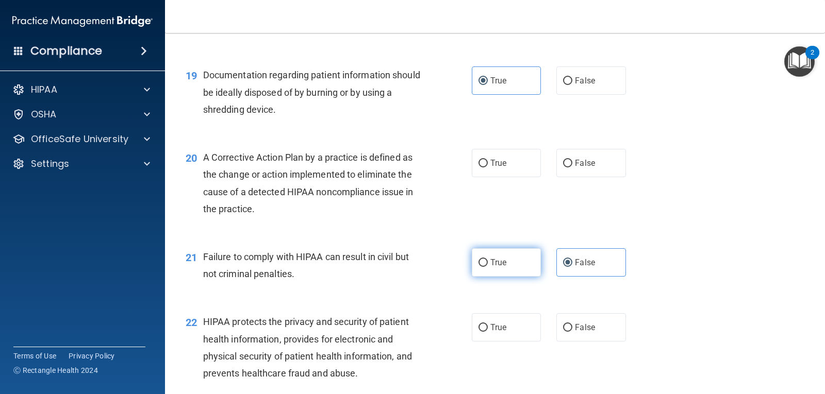
click at [505, 263] on label "True" at bounding box center [506, 262] width 69 height 28
click at [488, 263] on input "True" at bounding box center [482, 263] width 9 height 8
radio input "true"
radio input "false"
click at [434, 233] on div "20 A Corrective Action Plan by a practice is defined as the change or action im…" at bounding box center [495, 186] width 634 height 100
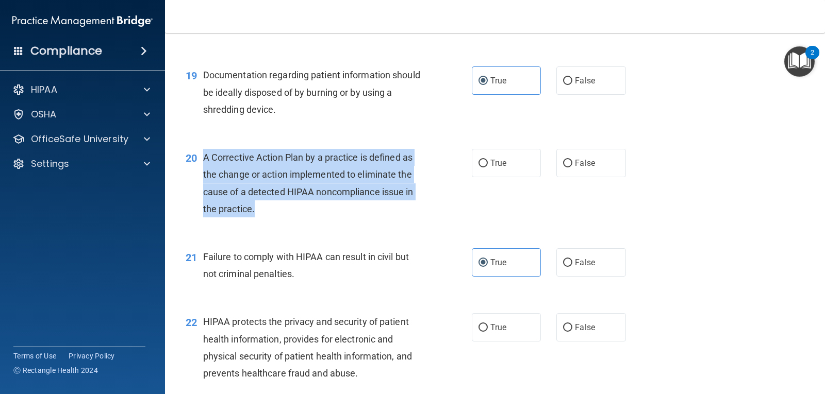
drag, startPoint x: 197, startPoint y: 157, endPoint x: 296, endPoint y: 219, distance: 117.2
click at [296, 219] on div "20 A Corrective Action Plan by a practice is defined as the change or action im…" at bounding box center [328, 186] width 317 height 74
copy div "A Corrective Action Plan by a practice is defined as the change or action imple…"
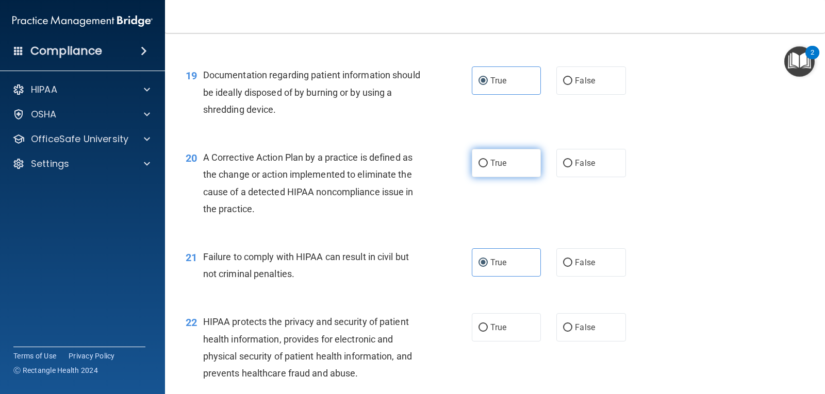
click at [509, 165] on label "True" at bounding box center [506, 163] width 69 height 28
click at [488, 165] on input "True" at bounding box center [482, 164] width 9 height 8
radio input "true"
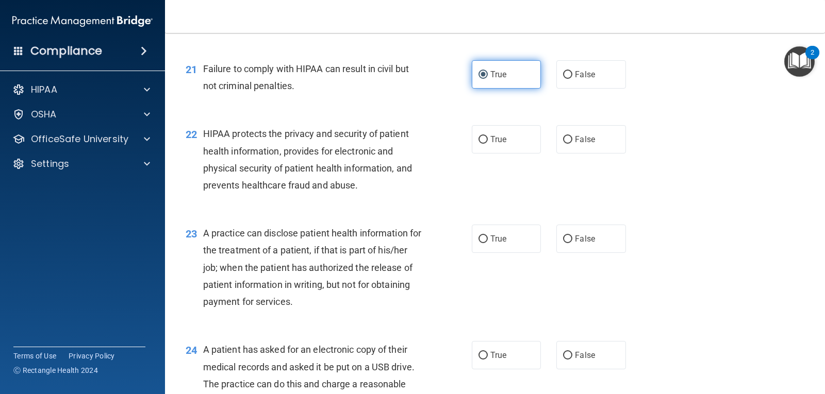
scroll to position [1720, 0]
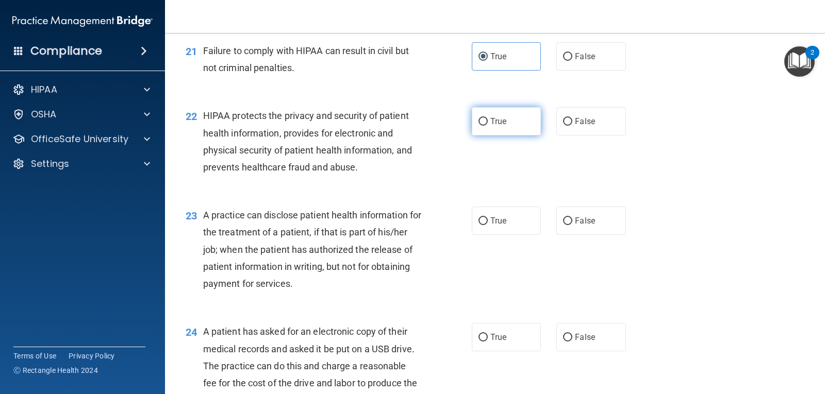
click at [482, 121] on input "True" at bounding box center [482, 122] width 9 height 8
radio input "true"
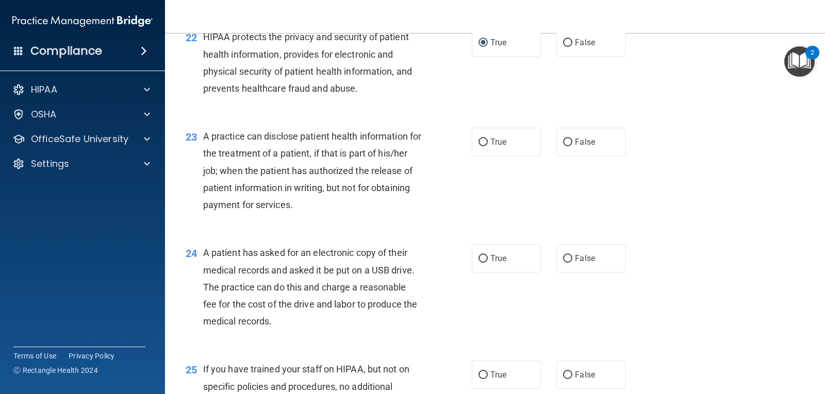
scroll to position [1823, 0]
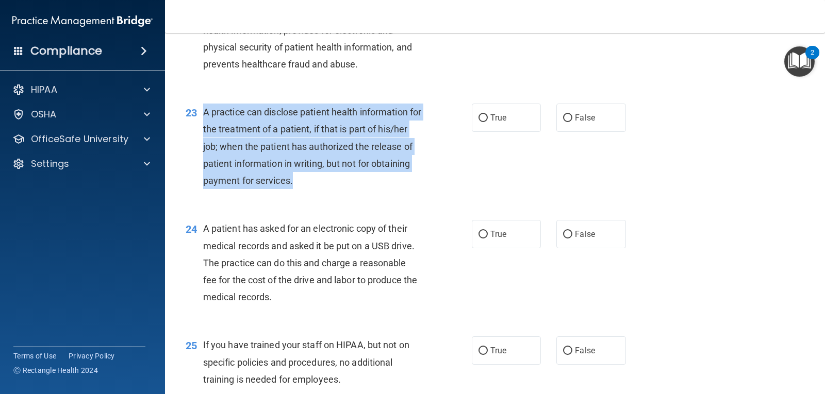
drag, startPoint x: 354, startPoint y: 184, endPoint x: 203, endPoint y: 114, distance: 166.1
click at [203, 114] on div "A practice can disclose patient health information for the treatment of a patie…" at bounding box center [316, 147] width 226 height 86
copy span "A practice can disclose patient health information for the treatment of a patie…"
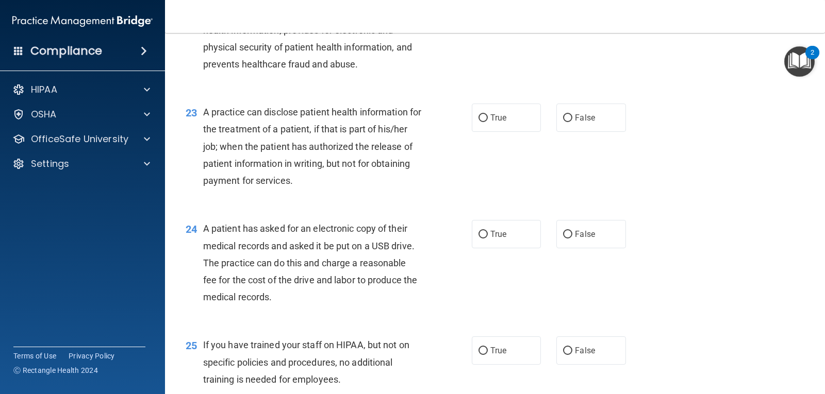
click at [494, 179] on div "23 A practice can disclose patient health information for the treatment of a pa…" at bounding box center [495, 149] width 634 height 117
click at [588, 116] on span "False" at bounding box center [585, 118] width 20 height 10
click at [572, 116] on input "False" at bounding box center [567, 118] width 9 height 8
radio input "true"
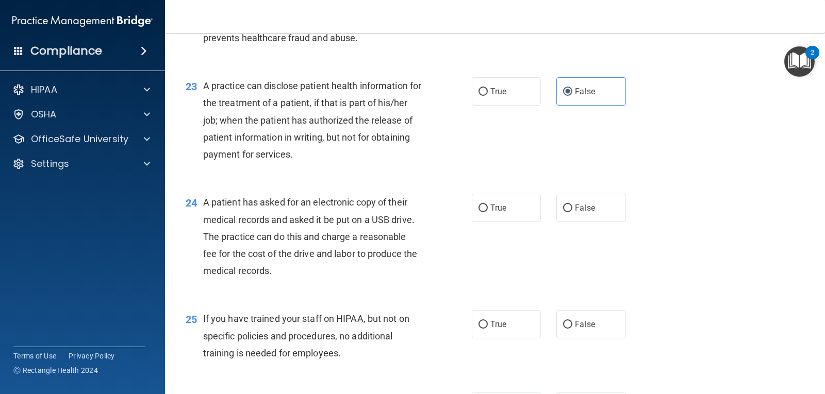
scroll to position [1926, 0]
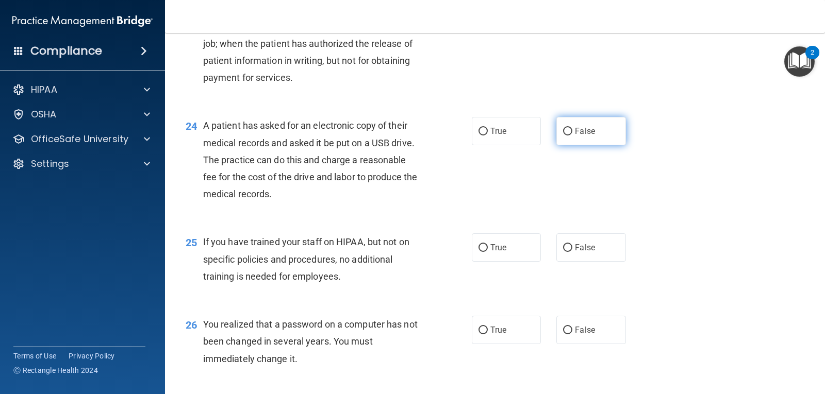
click at [587, 132] on span "False" at bounding box center [585, 131] width 20 height 10
click at [572, 132] on input "False" at bounding box center [567, 132] width 9 height 8
radio input "true"
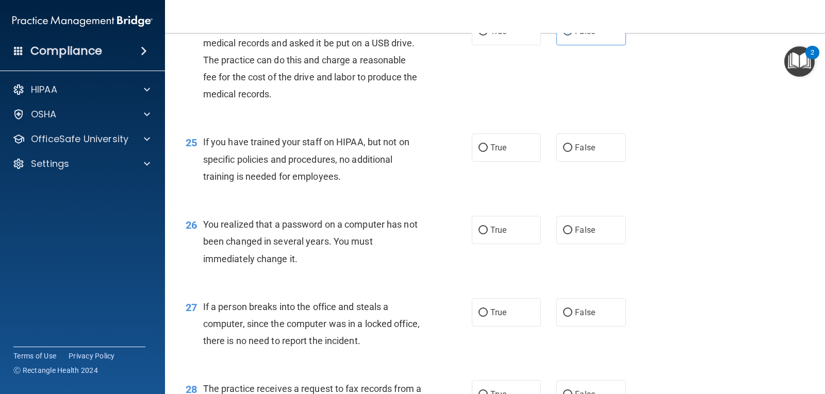
scroll to position [2029, 0]
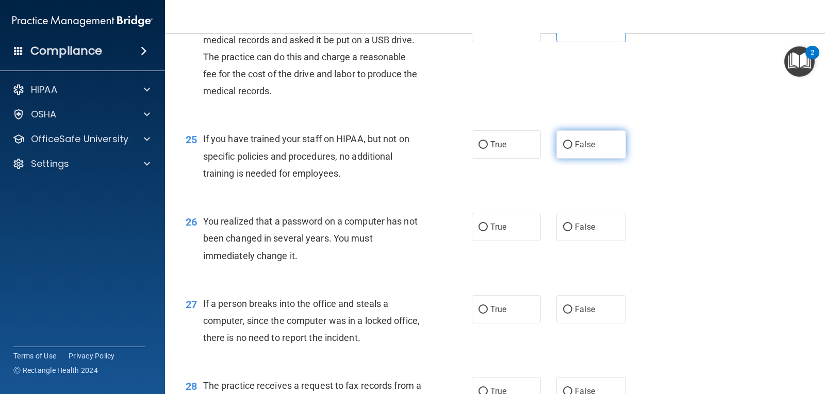
click at [584, 156] on label "False" at bounding box center [590, 144] width 69 height 28
click at [572, 149] on input "False" at bounding box center [567, 145] width 9 height 8
radio input "true"
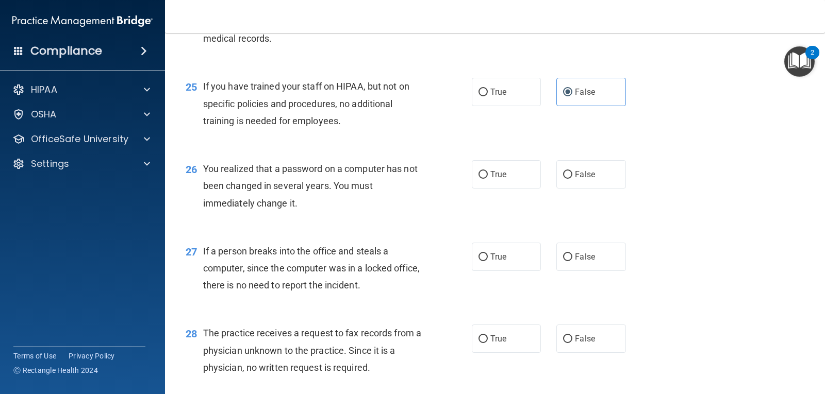
scroll to position [2081, 0]
click at [428, 242] on div "27 If a person breaks into the office and steals a computer, since the computer…" at bounding box center [495, 272] width 634 height 82
